Goal: Navigation & Orientation: Find specific page/section

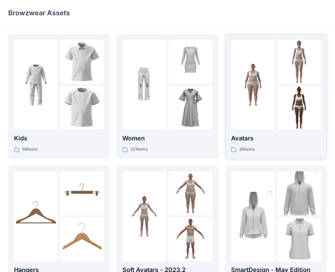
click at [277, 96] on img at bounding box center [299, 108] width 44 height 44
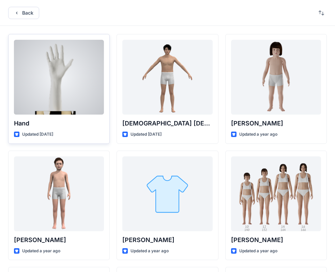
click at [54, 88] on div at bounding box center [59, 77] width 90 height 75
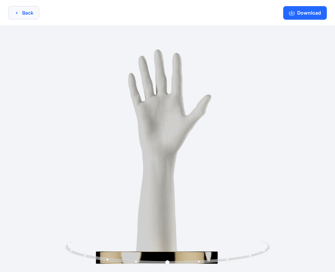
click at [27, 10] on button "Back" at bounding box center [23, 12] width 31 height 13
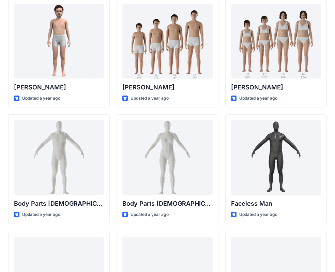
scroll to position [152, 0]
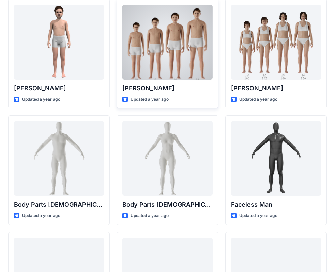
click at [177, 50] on div at bounding box center [167, 42] width 90 height 75
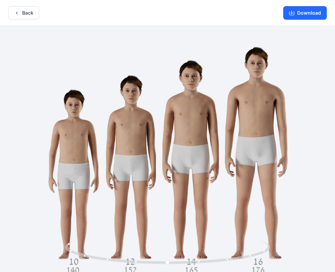
click at [32, 20] on div "Back Download" at bounding box center [167, 13] width 335 height 26
click at [35, 14] on button "Back" at bounding box center [23, 12] width 31 height 13
